Goal: Communication & Community: Answer question/provide support

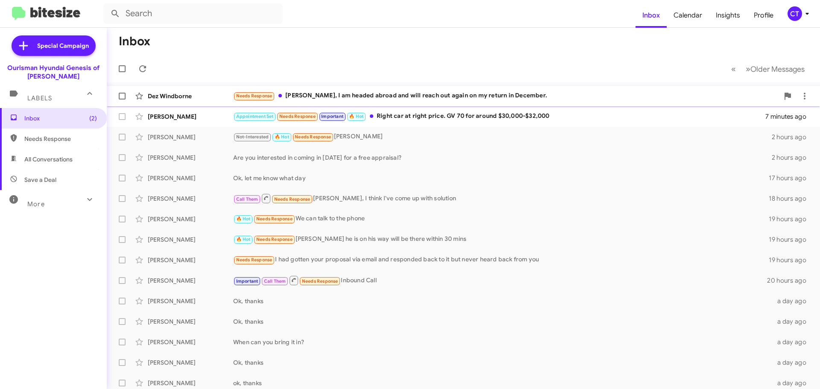
click at [421, 97] on div "Needs Response [PERSON_NAME], I am headed abroad and will reach out again on my…" at bounding box center [506, 96] width 546 height 10
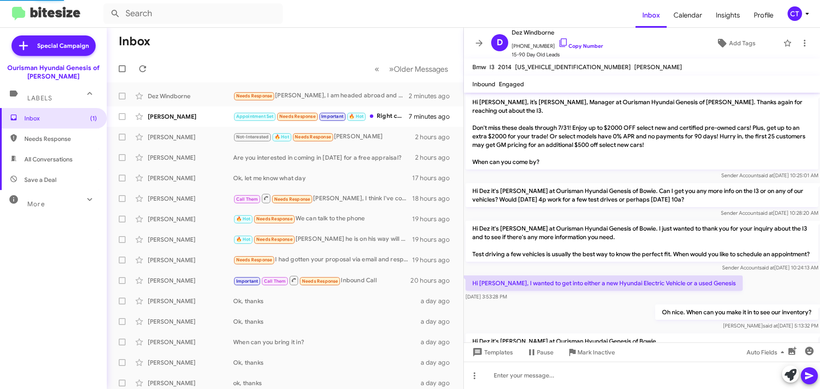
scroll to position [227, 0]
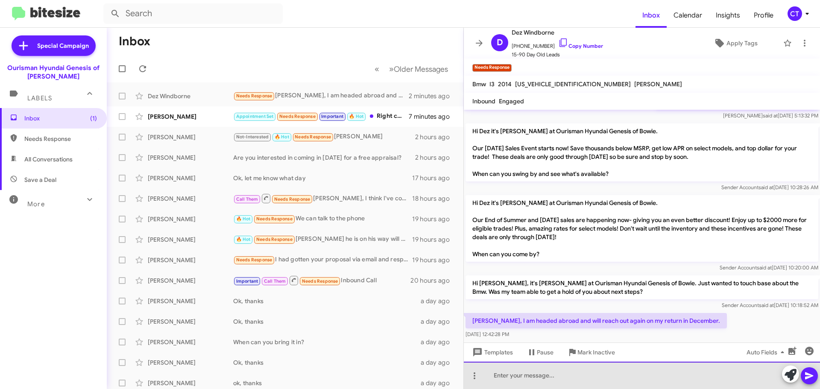
click at [578, 386] on div at bounding box center [642, 375] width 356 height 27
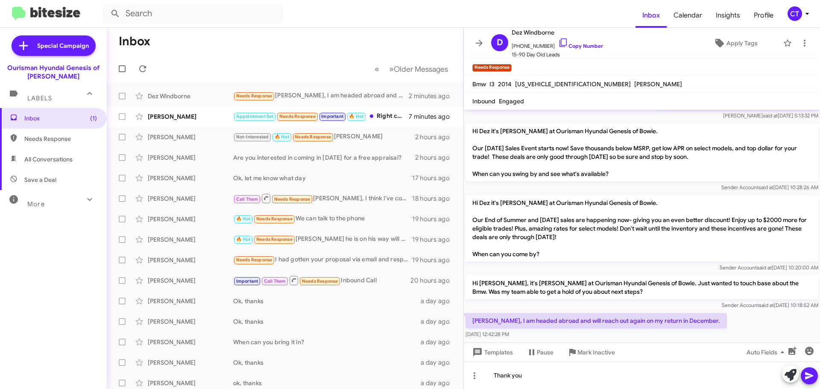
click at [808, 384] on span at bounding box center [809, 375] width 10 height 17
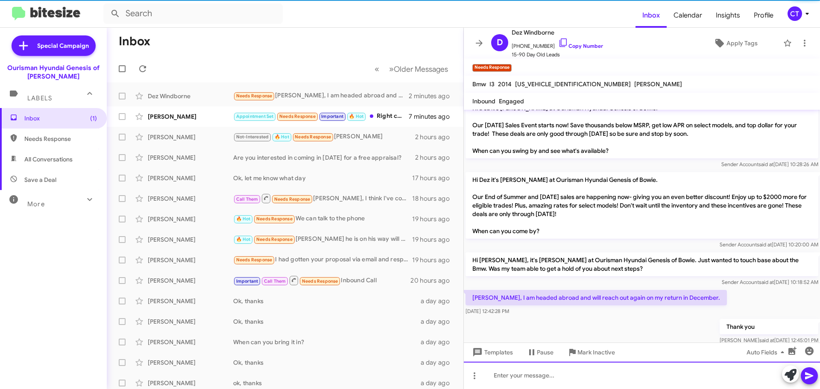
scroll to position [276, 0]
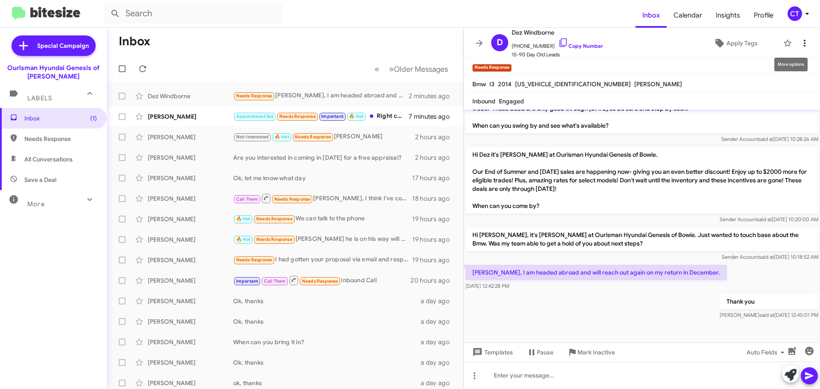
click at [803, 41] on span at bounding box center [804, 43] width 17 height 10
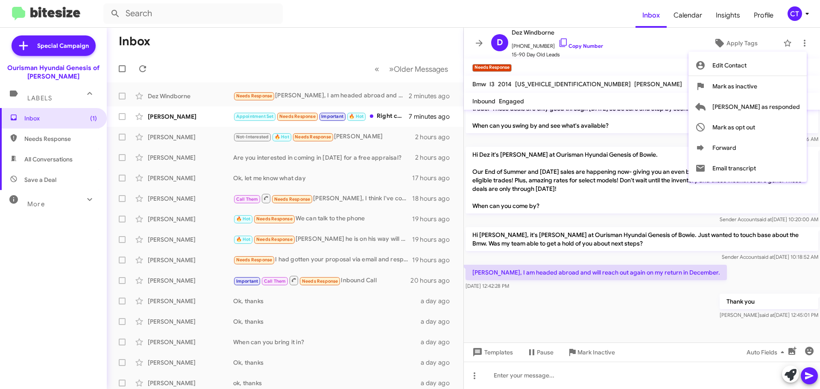
click at [602, 360] on div at bounding box center [410, 194] width 820 height 389
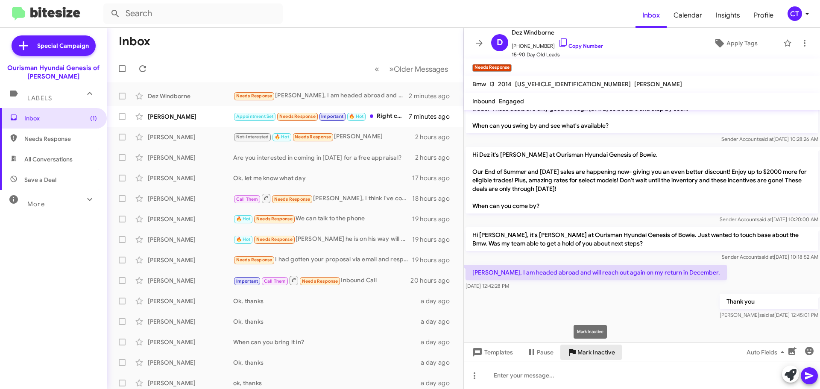
click at [601, 358] on span "Mark Inactive" at bounding box center [597, 352] width 38 height 15
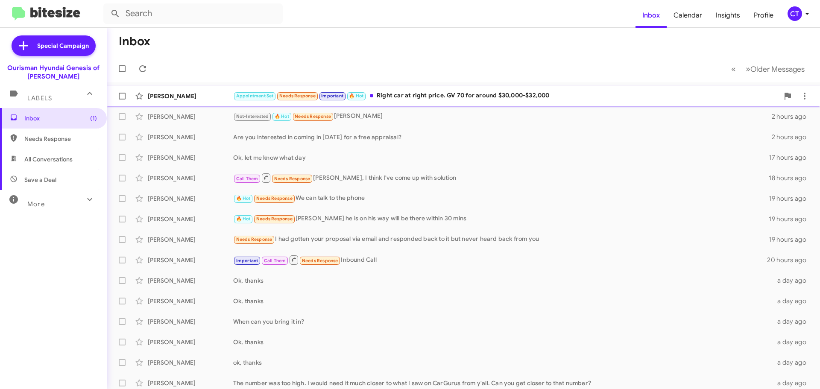
click at [427, 96] on div "Appointment Set Needs Response Important 🔥 Hot Right car at right price. GV 70 …" at bounding box center [506, 96] width 546 height 10
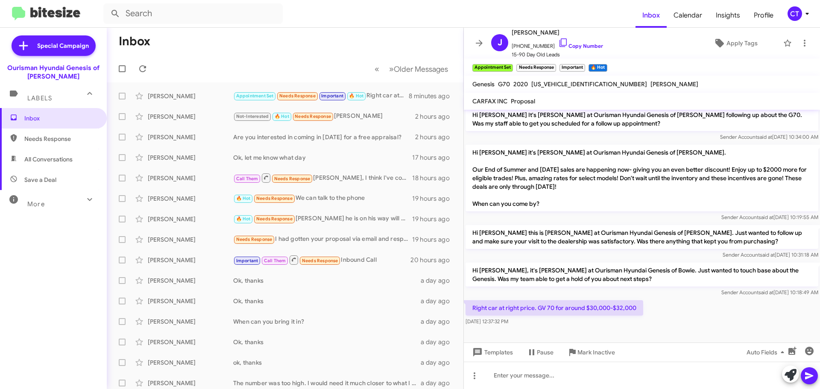
scroll to position [208, 0]
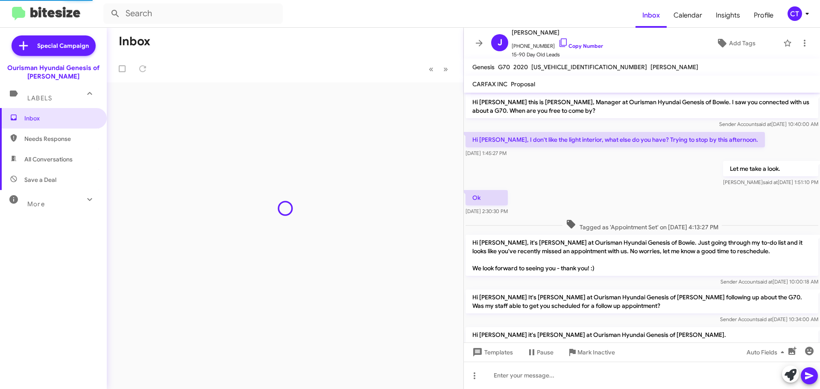
scroll to position [191, 0]
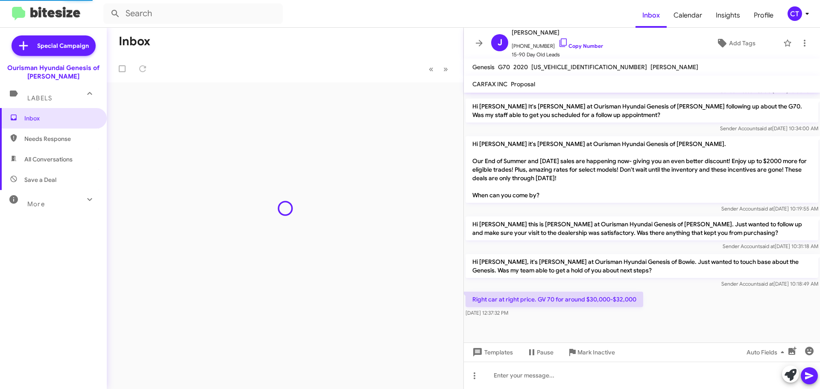
click at [800, 15] on div "CT" at bounding box center [795, 13] width 15 height 15
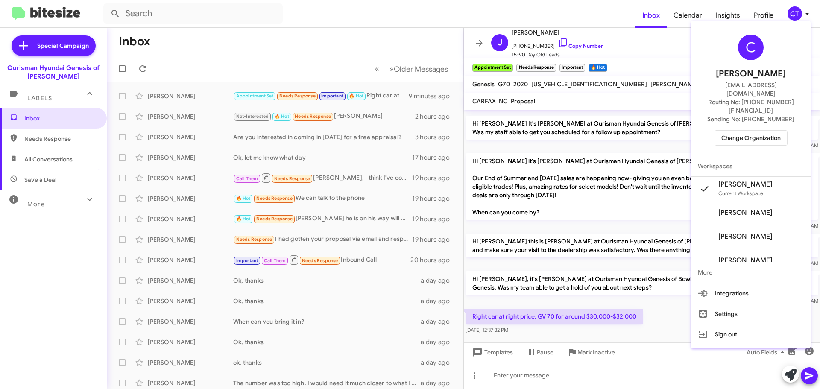
drag, startPoint x: 734, startPoint y: 129, endPoint x: 728, endPoint y: 129, distance: 6.0
click at [734, 129] on div "C Ciara Taylor ctaylor@ourismancars.com Routing No: +1 (301) 390-0880 Sending N…" at bounding box center [751, 90] width 120 height 132
click at [750, 131] on span "Change Organization" at bounding box center [750, 138] width 59 height 15
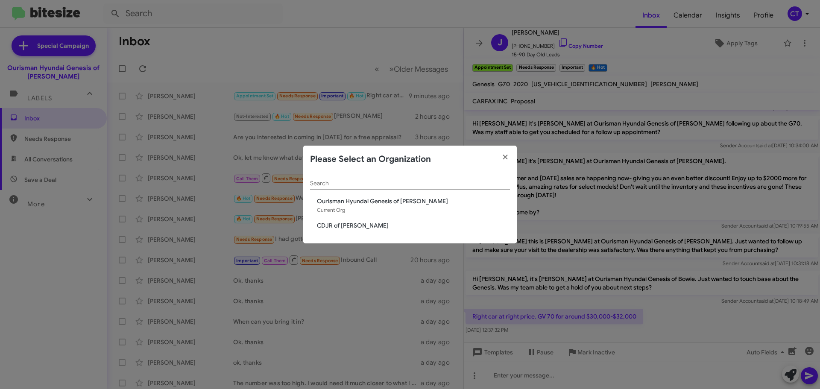
click at [341, 220] on div "Search Ourisman Hyundai Genesis of Bowie Current Org CDJR of Bowie" at bounding box center [410, 208] width 214 height 71
click at [340, 225] on span "CDJR of [PERSON_NAME]" at bounding box center [413, 225] width 193 height 9
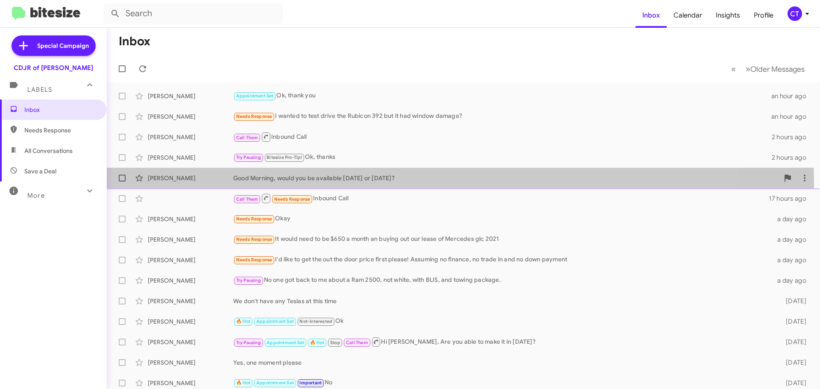
click at [287, 183] on div "Anthony Spalding Good Morning, would you be available today or tomorrow? 5 hour…" at bounding box center [464, 178] width 700 height 17
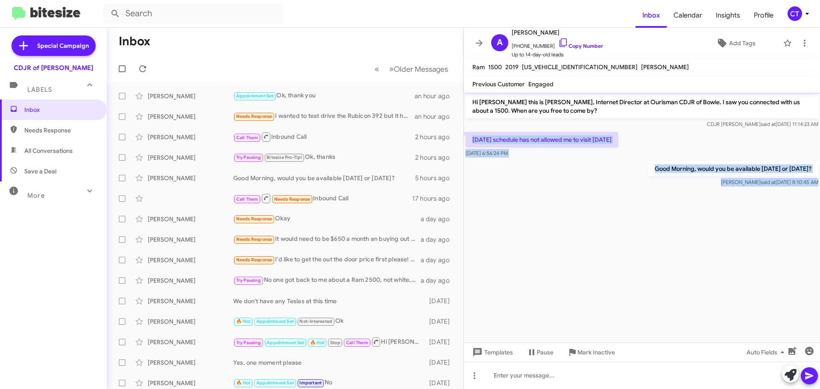
drag, startPoint x: 471, startPoint y: 137, endPoint x: 813, endPoint y: 192, distance: 347.0
click at [813, 192] on cdk-virtual-scroll-viewport "Hi Anthony this is Ciara Taylor, Internet Director at Ourisman CDJR of Bowie. I…" at bounding box center [642, 218] width 356 height 250
copy div "Today's schedule has not allowed me to visit today Aug 28, 2025, 6:56:24 PM Goo…"
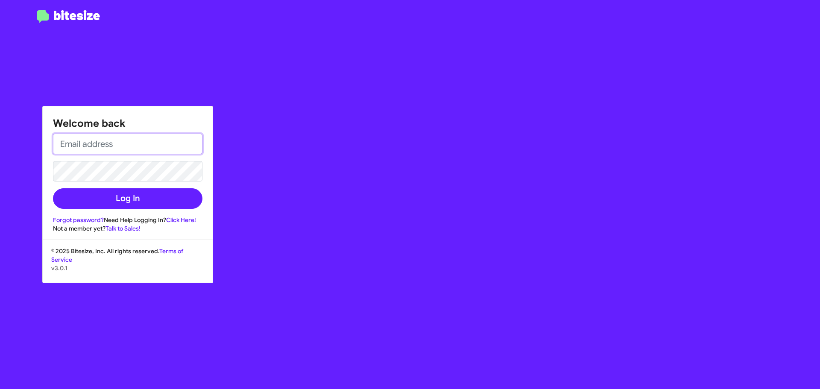
click at [120, 144] on input "email" at bounding box center [128, 144] width 150 height 21
type input "[EMAIL_ADDRESS][DOMAIN_NAME]"
click at [53, 188] on button "Log In" at bounding box center [128, 198] width 150 height 21
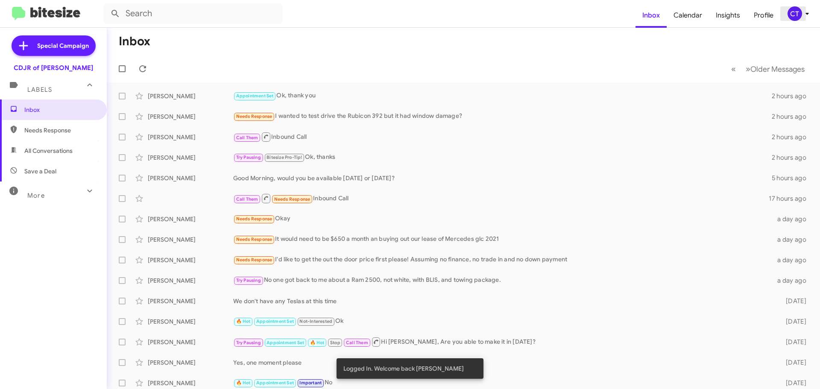
click at [797, 16] on div "CT" at bounding box center [795, 13] width 15 height 15
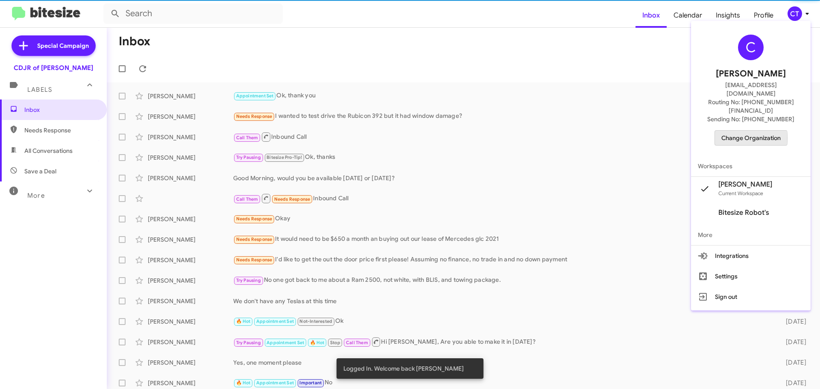
click at [753, 131] on span "Change Organization" at bounding box center [750, 138] width 59 height 15
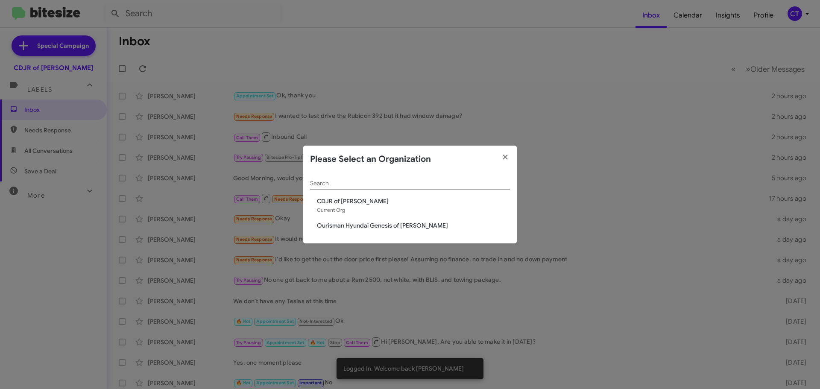
click at [328, 226] on span "Ourisman Hyundai Genesis of [PERSON_NAME]" at bounding box center [413, 225] width 193 height 9
